Goal: Information Seeking & Learning: Learn about a topic

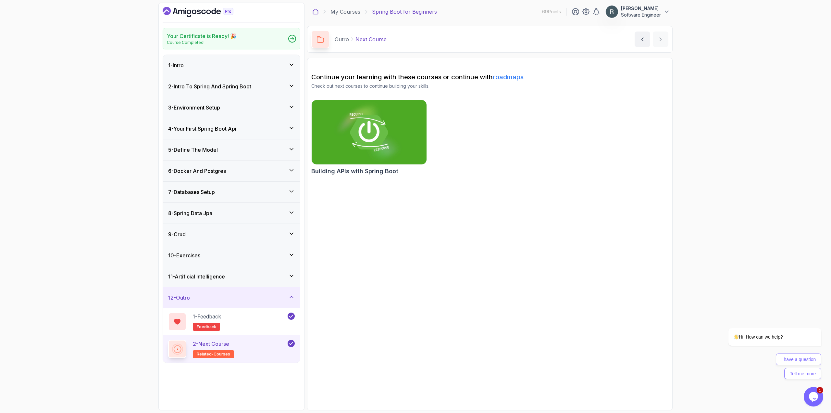
click at [317, 12] on icon at bounding box center [315, 11] width 6 height 6
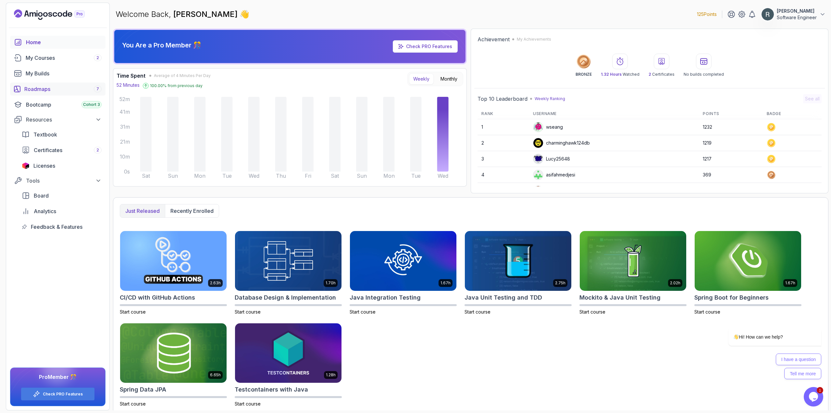
click at [58, 89] on div "Roadmaps 7" at bounding box center [62, 89] width 77 height 8
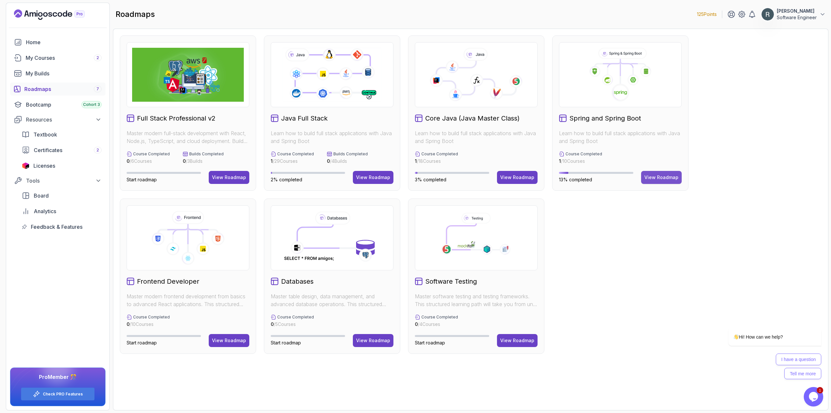
click at [664, 177] on div "View Roadmap" at bounding box center [662, 177] width 34 height 6
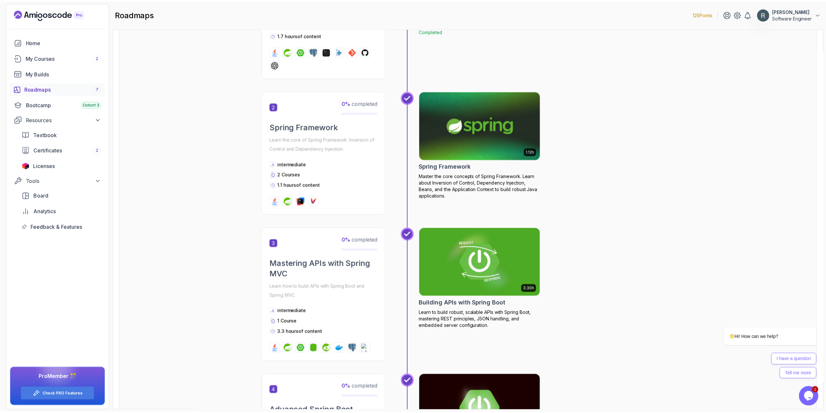
scroll to position [162, 0]
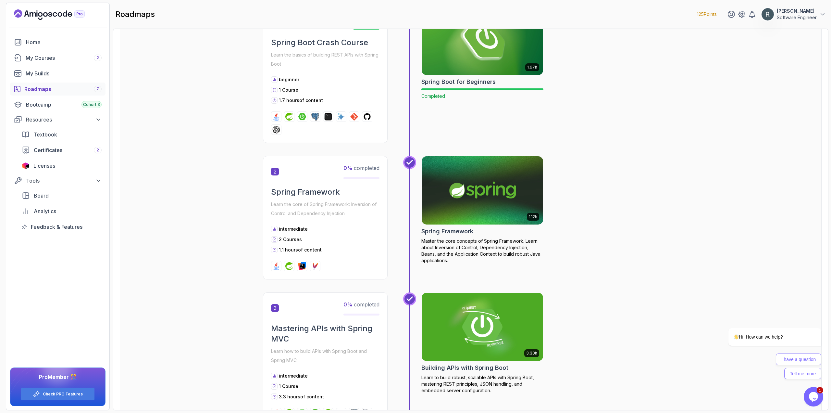
click at [507, 172] on img at bounding box center [483, 190] width 128 height 71
